Goal: Task Accomplishment & Management: Manage account settings

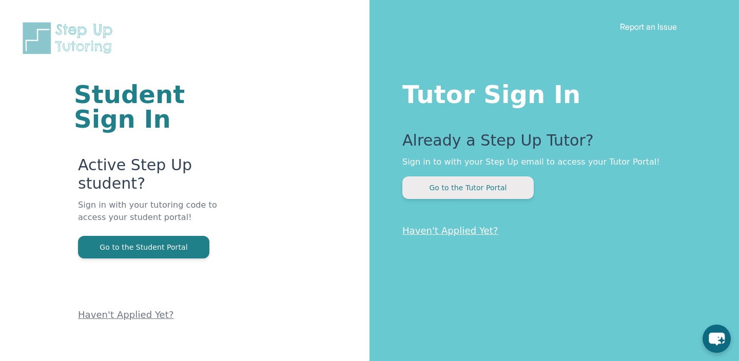
click at [457, 185] on button "Go to the Tutor Portal" at bounding box center [467, 188] width 131 height 23
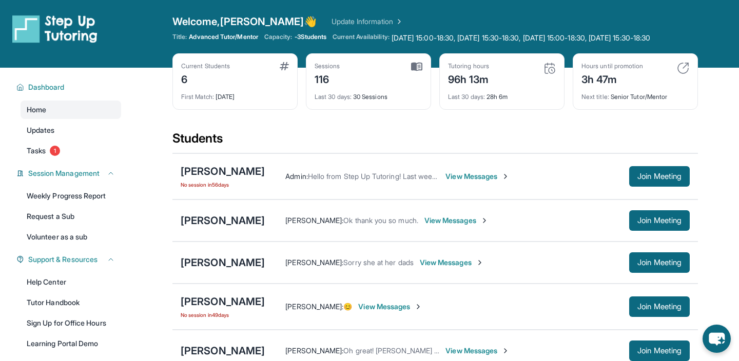
click at [332, 25] on link "Update Information" at bounding box center [368, 21] width 72 height 10
click at [425, 43] on span "Monday 15:00-18:30, Tuesday 15:30-18:30, Wednesday 15:00-18:30, Thursday 15:30-…" at bounding box center [521, 38] width 259 height 10
click at [639, 36] on span "Monday 15:00-18:30, Tuesday 15:30-18:30, Wednesday 15:00-18:30, Thursday 15:30-…" at bounding box center [521, 38] width 259 height 10
click at [639, 37] on span "Monday 15:00-18:30, Tuesday 15:30-18:30, Wednesday 15:00-18:30, Thursday 15:30-…" at bounding box center [521, 38] width 259 height 10
click at [627, 39] on span "Monday 15:00-18:30, Tuesday 15:30-18:30, Wednesday 15:00-18:30, Thursday 15:30-…" at bounding box center [521, 38] width 259 height 10
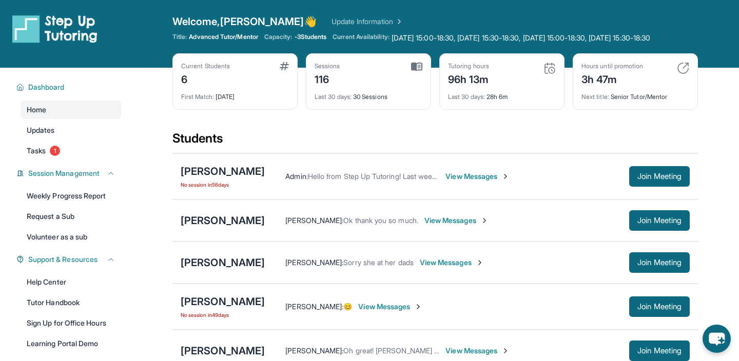
click at [314, 37] on span "-3 Students" at bounding box center [311, 37] width 32 height 8
click at [223, 41] on span "Advanced Tutor/Mentor" at bounding box center [223, 37] width 69 height 8
click at [393, 7] on div "Open sidebar Welcome, Kalia 👋 Update Information Title: Advanced Tutor/Mentor C…" at bounding box center [369, 34] width 739 height 68
click at [335, 15] on div "Welcome, Kalia 👋 Update Information" at bounding box center [435, 21] width 526 height 14
click at [332, 21] on link "Update Information" at bounding box center [368, 21] width 72 height 10
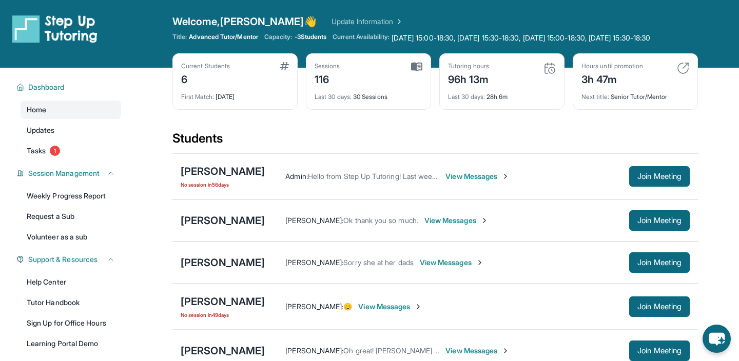
click at [393, 16] on img at bounding box center [398, 21] width 10 height 10
click at [81, 138] on link "Updates" at bounding box center [71, 130] width 101 height 18
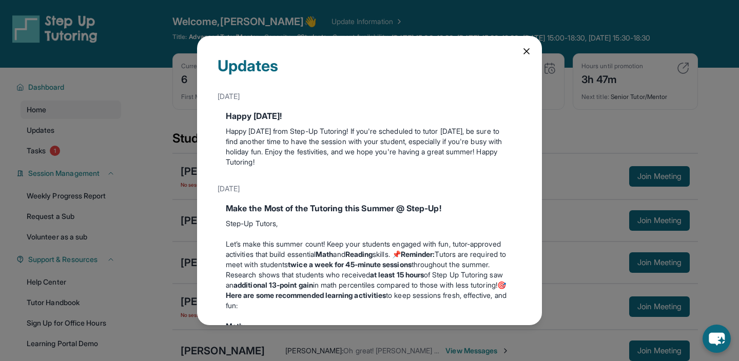
click at [529, 47] on icon at bounding box center [527, 51] width 10 height 10
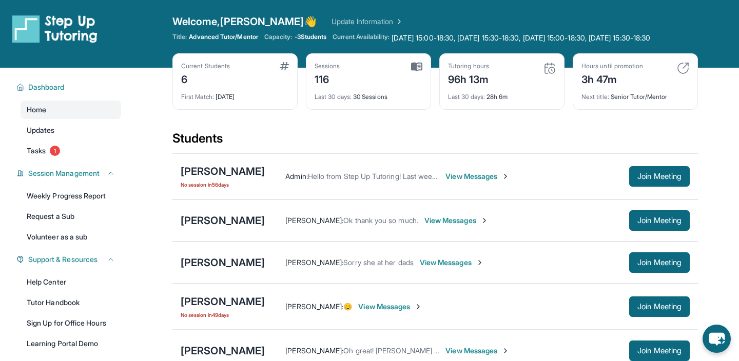
click at [342, 37] on span "Current Availability:" at bounding box center [361, 38] width 56 height 10
click at [332, 21] on link "Update Information" at bounding box center [368, 21] width 72 height 10
click at [388, 40] on span "Current Availability:" at bounding box center [361, 38] width 56 height 10
click at [424, 37] on span "[DATE] 15:00-18:30, [DATE] 15:30-18:30, [DATE] 15:00-18:30, [DATE] 15:30-18:30 …" at bounding box center [521, 38] width 259 height 10
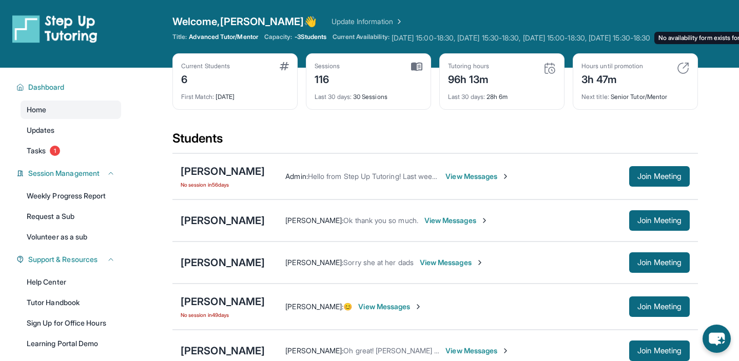
click at [425, 40] on span "[DATE] 15:00-18:30, [DATE] 15:30-18:30, [DATE] 15:00-18:30, [DATE] 15:30-18:30 …" at bounding box center [521, 38] width 259 height 10
click at [425, 40] on span "Monday 15:00-18:30, Tuesday 15:30-18:30, Wednesday 15:00-18:30, Thursday 15:30-…" at bounding box center [521, 38] width 259 height 10
click at [429, 40] on span "Monday 15:00-18:30, Tuesday 15:30-18:30, Wednesday 15:00-18:30, Thursday 15:30-…" at bounding box center [521, 38] width 259 height 10
click at [432, 42] on span "Monday 15:00-18:30, Tuesday 15:30-18:30, Wednesday 15:00-18:30, Thursday 15:30-…" at bounding box center [521, 38] width 259 height 10
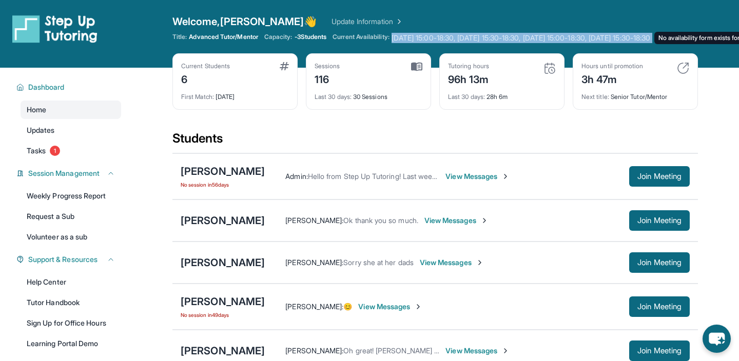
click at [432, 42] on span "Monday 15:00-18:30, Tuesday 15:30-18:30, Wednesday 15:00-18:30, Thursday 15:30-…" at bounding box center [521, 38] width 259 height 10
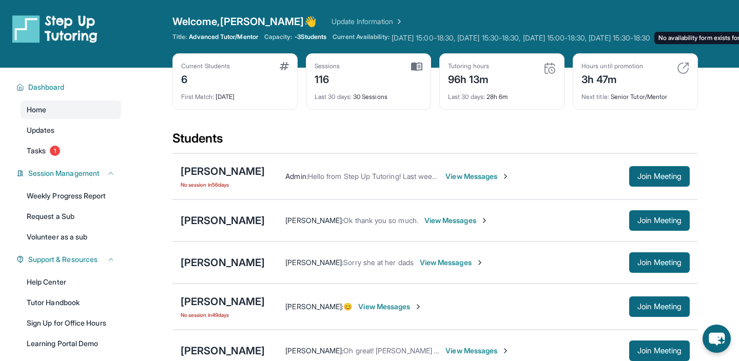
click at [431, 43] on span "Monday 15:00-18:30, Tuesday 15:30-18:30, Wednesday 15:00-18:30, Thursday 15:30-…" at bounding box center [521, 38] width 259 height 10
